Goal: Transaction & Acquisition: Purchase product/service

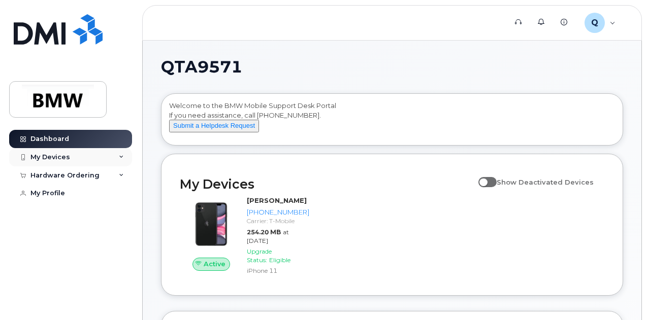
click at [44, 153] on div "My Devices" at bounding box center [50, 157] width 40 height 8
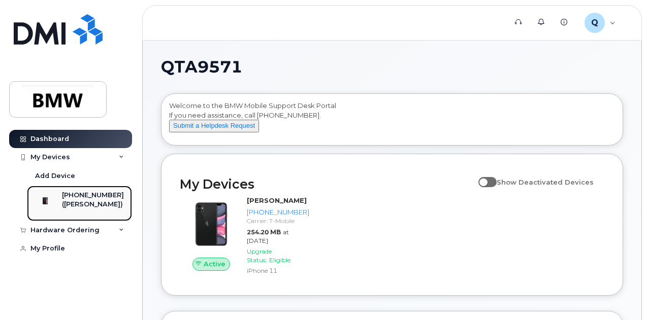
click at [76, 196] on div "[PHONE_NUMBER]" at bounding box center [93, 195] width 62 height 9
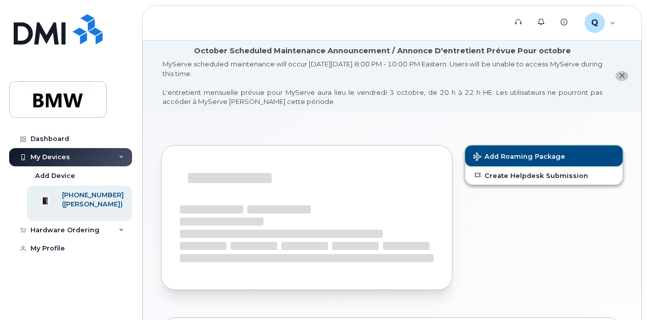
click at [513, 155] on span "Add Roaming Package" at bounding box center [519, 158] width 92 height 10
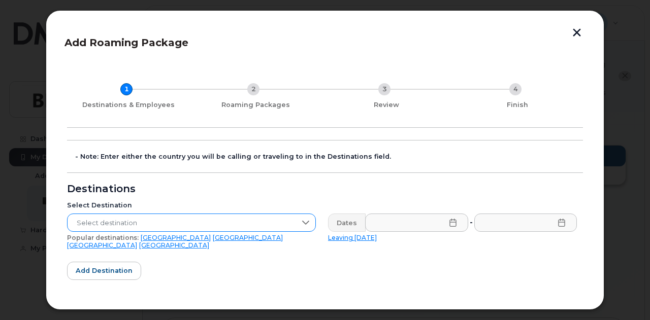
click at [304, 222] on icon at bounding box center [305, 223] width 8 height 8
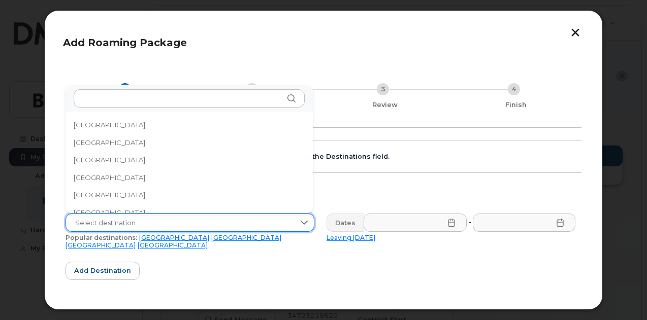
scroll to position [2890, 0]
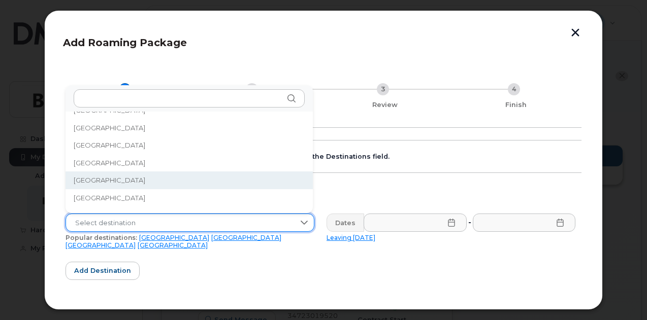
click at [99, 179] on span "South Africa" at bounding box center [110, 181] width 72 height 10
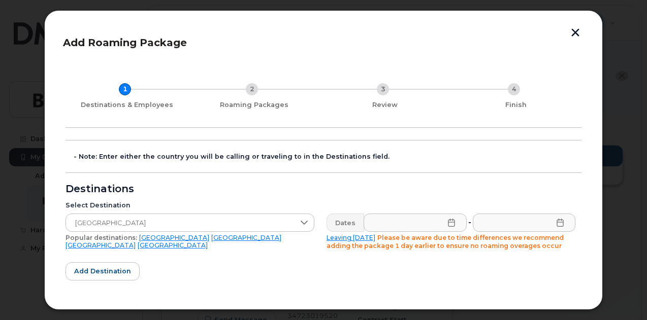
click at [448, 222] on icon at bounding box center [451, 223] width 7 height 8
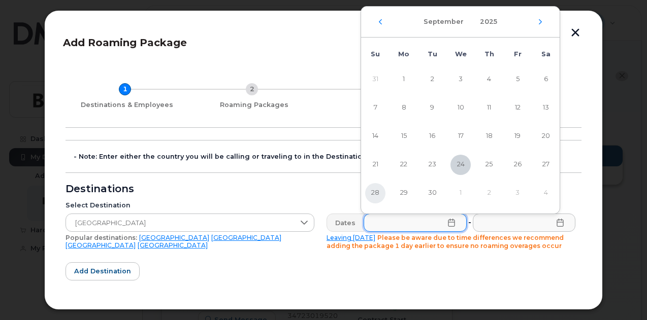
click at [375, 194] on span "28" at bounding box center [375, 193] width 20 height 20
type input "09/28/2025"
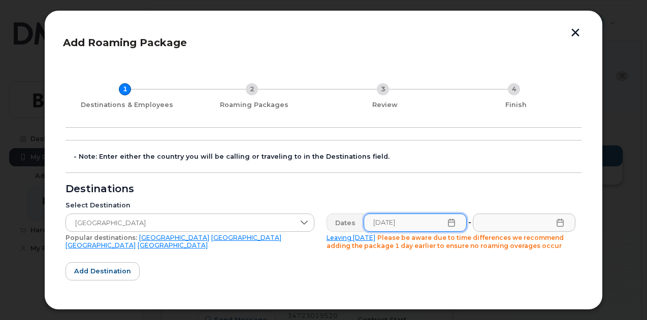
click at [556, 222] on icon at bounding box center [559, 223] width 7 height 8
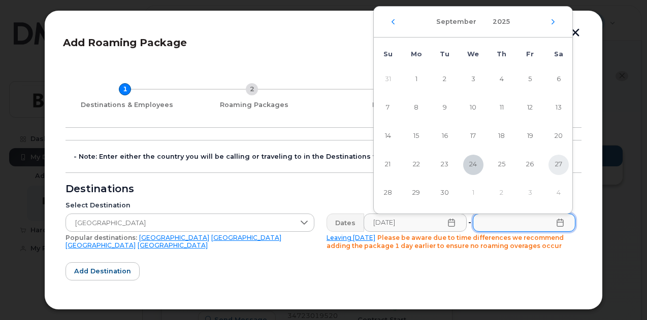
click at [557, 162] on span "27" at bounding box center [558, 165] width 20 height 20
type input "09/27/2025"
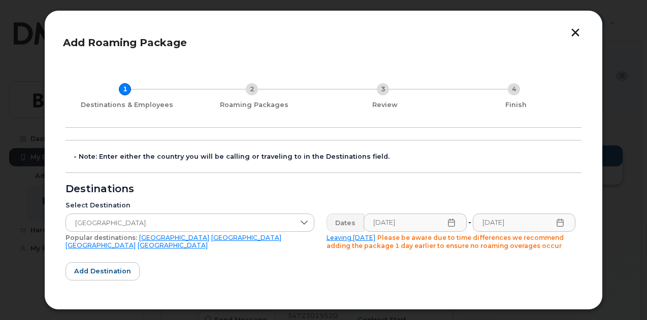
click at [447, 224] on icon at bounding box center [451, 223] width 8 height 8
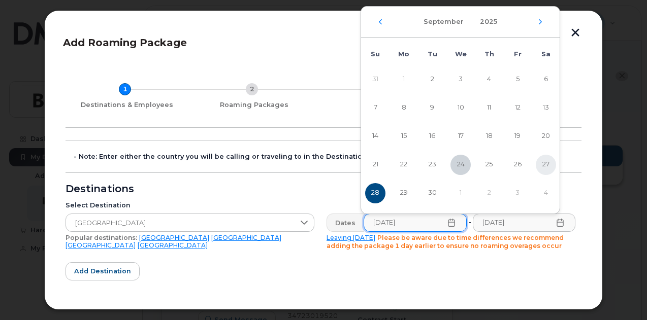
click at [546, 162] on span "27" at bounding box center [545, 165] width 20 height 20
type input "09/27/2025"
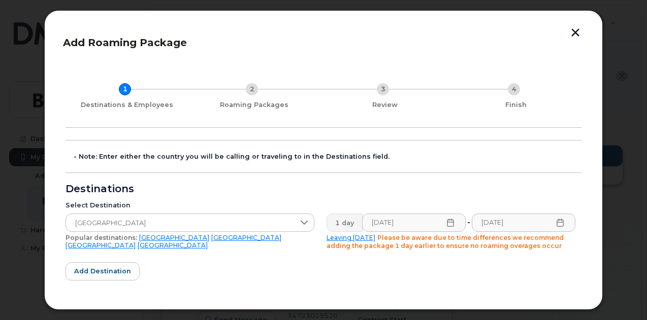
click at [558, 224] on icon at bounding box center [560, 223] width 8 height 8
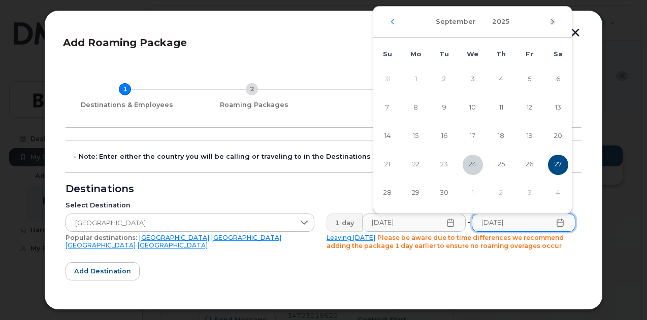
click at [552, 19] on icon "Next Month" at bounding box center [552, 22] width 6 height 8
click at [387, 163] on span "19" at bounding box center [387, 165] width 20 height 20
type input "10/19/2025"
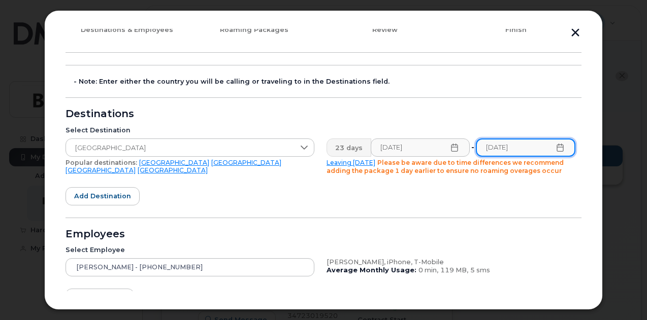
scroll to position [148, 0]
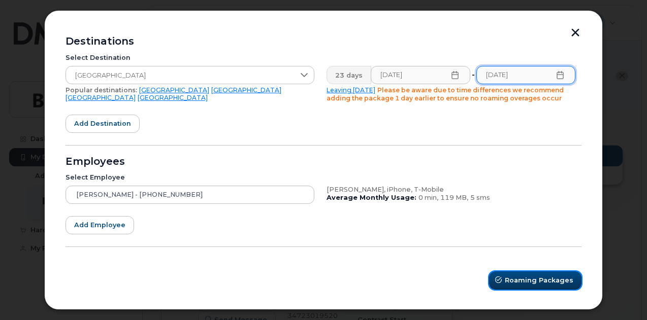
click at [518, 278] on span "Roaming Packages" at bounding box center [538, 281] width 69 height 10
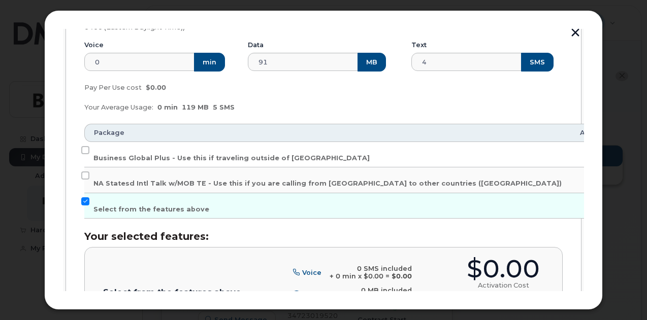
scroll to position [211, 0]
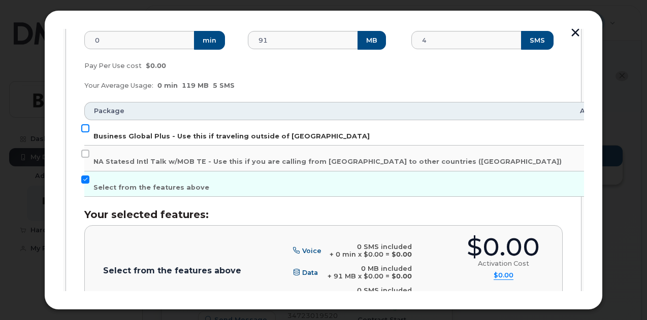
click at [86, 124] on input "Business Global Plus - Use this if traveling outside of North America" at bounding box center [85, 128] width 8 height 8
checkbox input "true"
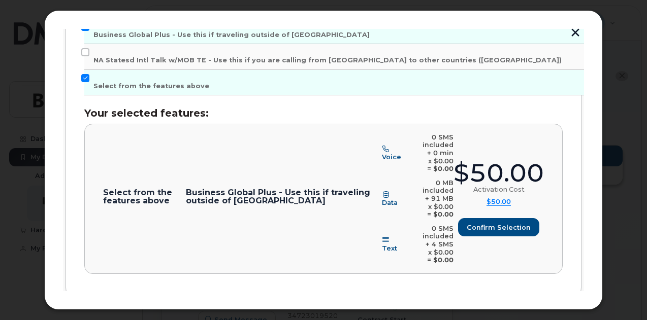
scroll to position [350, 0]
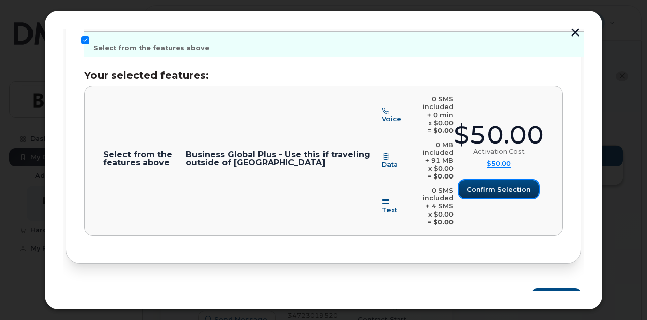
click at [498, 185] on span "Confirm selection" at bounding box center [498, 190] width 64 height 10
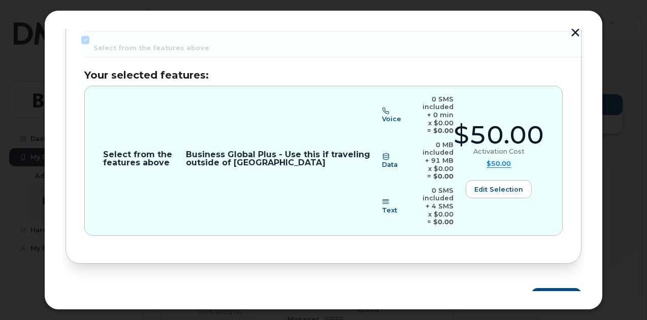
scroll to position [101, 0]
click at [549, 292] on span "Review" at bounding box center [552, 297] width 25 height 10
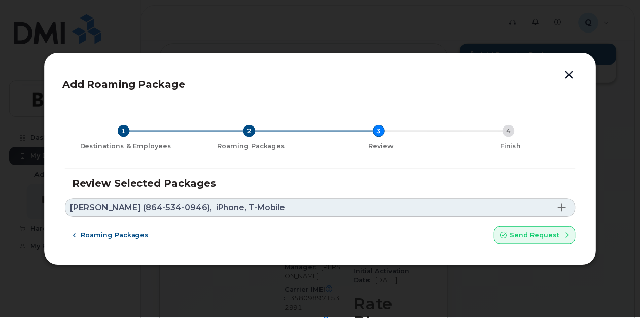
scroll to position [0, 0]
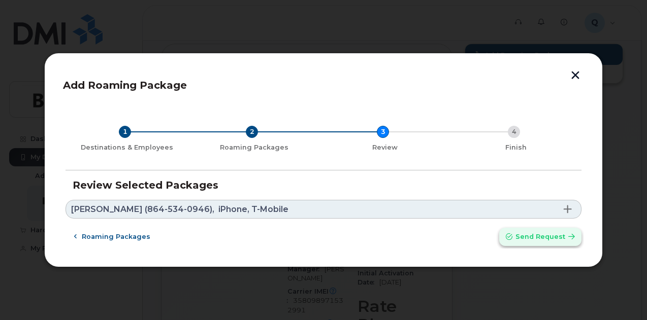
click at [539, 239] on span "Send request" at bounding box center [540, 237] width 50 height 10
